Goal: Information Seeking & Learning: Learn about a topic

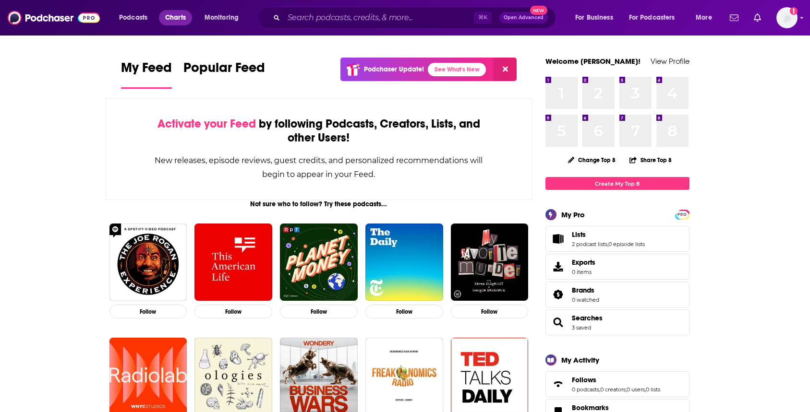
click at [163, 18] on link "Charts" at bounding box center [175, 17] width 33 height 15
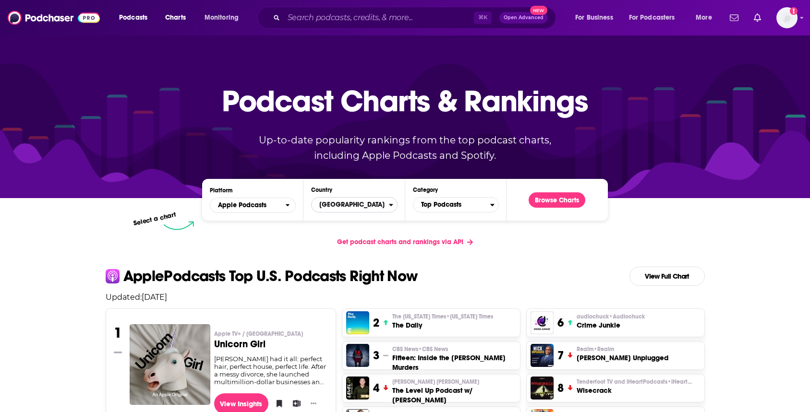
click at [370, 209] on span "[GEOGRAPHIC_DATA]" at bounding box center [350, 205] width 77 height 16
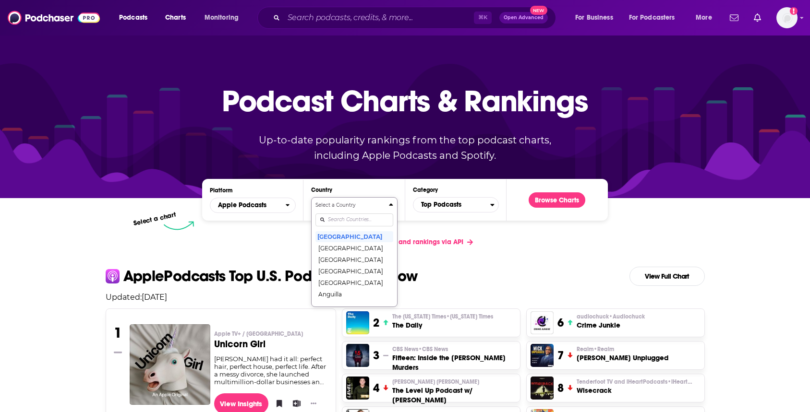
click at [344, 225] on div "Select a Country [GEOGRAPHIC_DATA] [GEOGRAPHIC_DATA] [GEOGRAPHIC_DATA] [GEOGRAP…" at bounding box center [353, 252] width 77 height 101
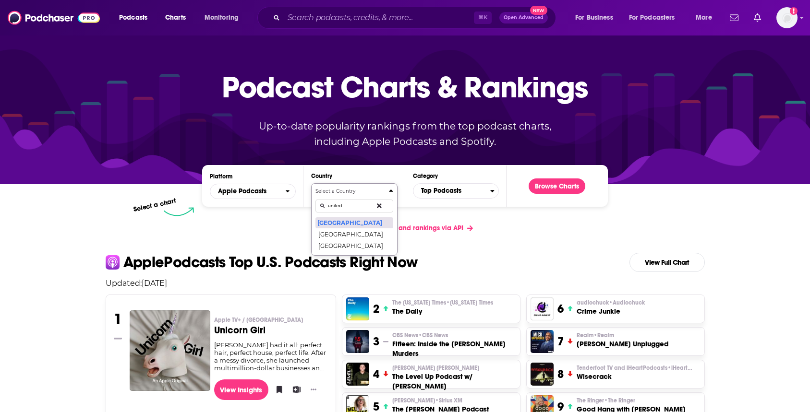
click at [311, 183] on button "Select a Country united [GEOGRAPHIC_DATA] [GEOGRAPHIC_DATA] [GEOGRAPHIC_DATA]" at bounding box center [354, 219] width 86 height 72
type input "[GEOGRAPHIC_DATA]"
click at [339, 224] on button "[GEOGRAPHIC_DATA]" at bounding box center [353, 223] width 77 height 12
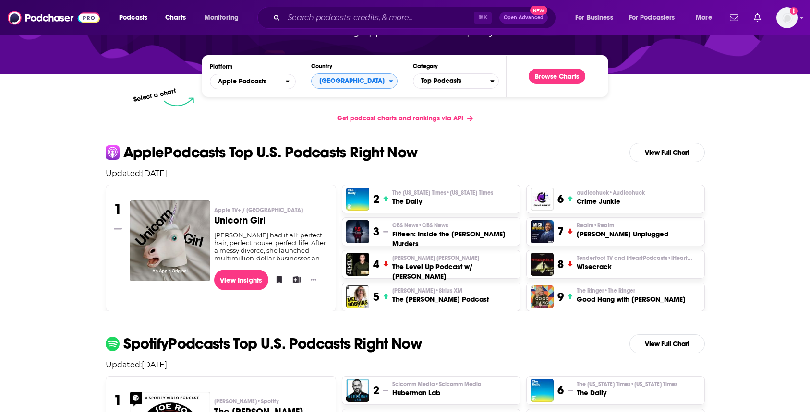
scroll to position [124, 0]
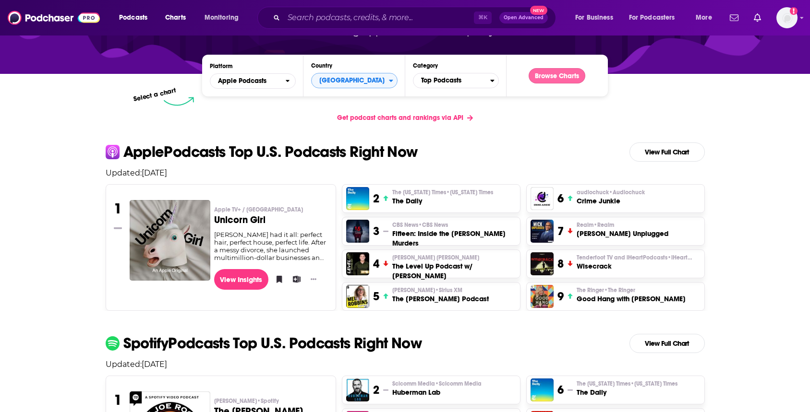
click at [559, 74] on button "Browse Charts" at bounding box center [556, 75] width 57 height 15
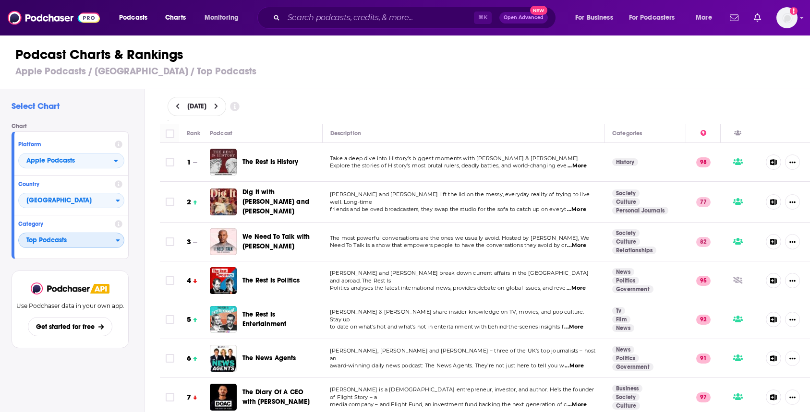
click at [77, 244] on span "Top Podcasts" at bounding box center [67, 241] width 97 height 16
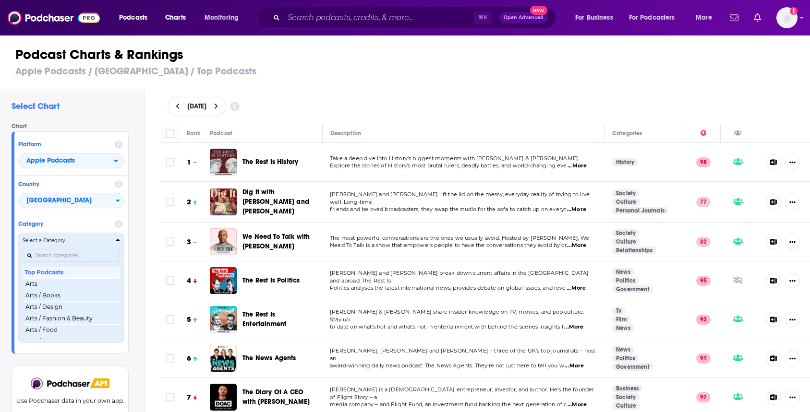
click at [77, 244] on div "Select a Category" at bounding box center [71, 240] width 97 height 7
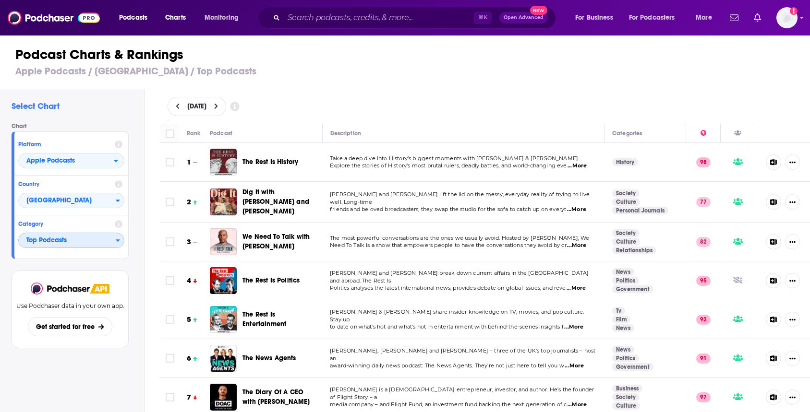
click at [93, 239] on span "Top Podcasts" at bounding box center [67, 241] width 97 height 16
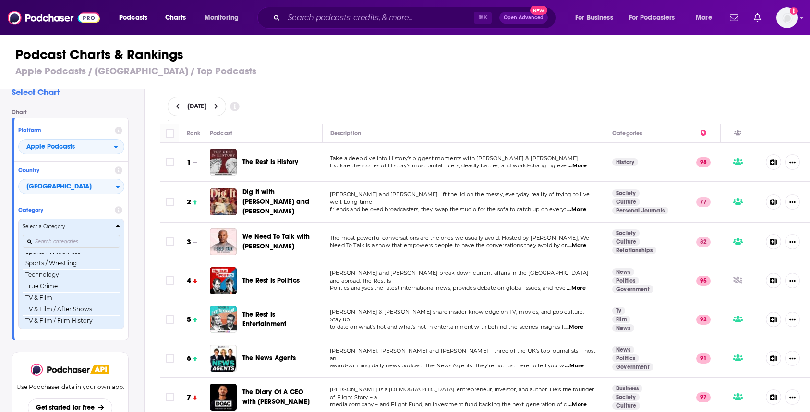
scroll to position [1222, 0]
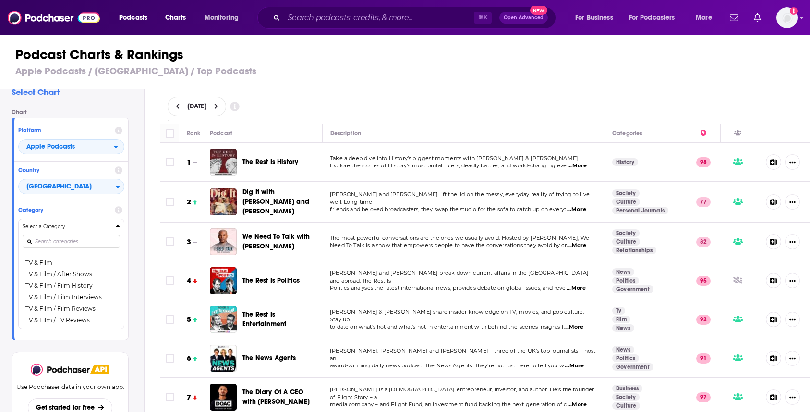
click at [282, 57] on h1 "Podcast Charts & Rankings" at bounding box center [408, 54] width 787 height 17
